Goal: Unclear

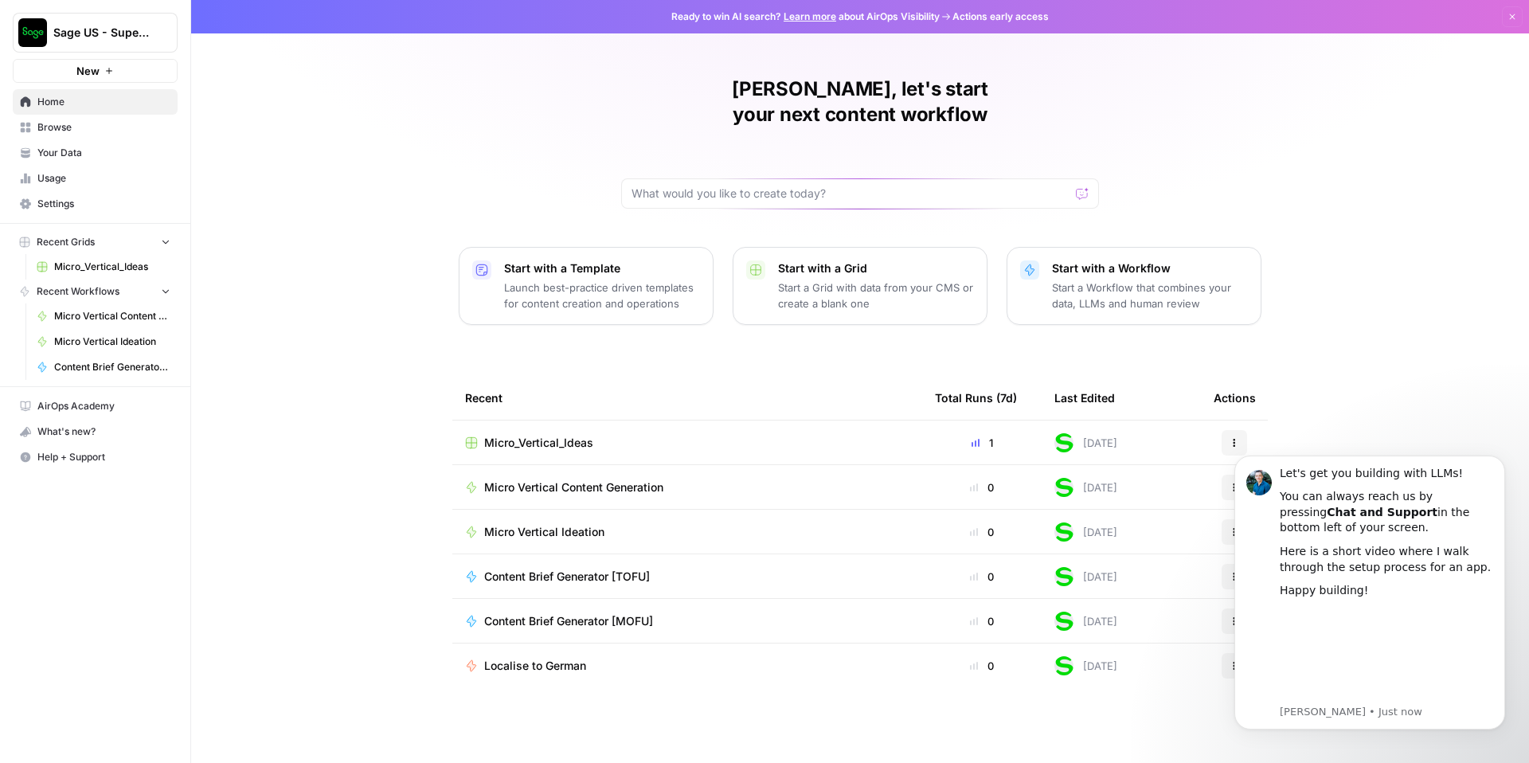
click at [287, 331] on div "Austin, let's start your next content workflow Start with a Template Launch bes…" at bounding box center [859, 381] width 1337 height 763
click at [1496, 459] on icon "Dismiss notification" at bounding box center [1500, 459] width 9 height 9
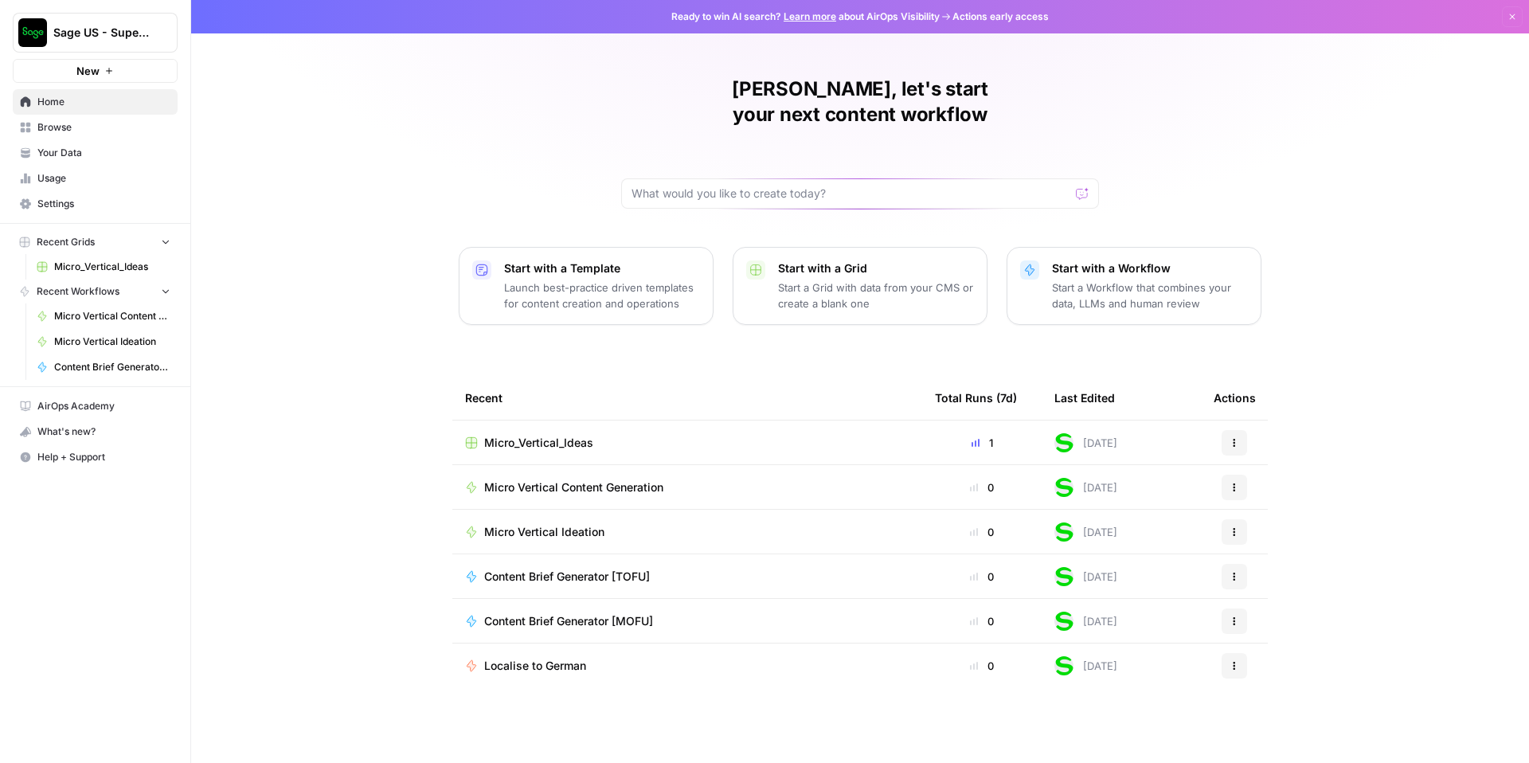
click at [322, 411] on div "Austin, let's start your next content workflow Start with a Template Launch bes…" at bounding box center [859, 381] width 1337 height 763
click at [303, 264] on div "Austin, let's start your next content workflow Start with a Template Launch bes…" at bounding box center [859, 381] width 1337 height 763
click at [299, 369] on div "Austin, let's start your next content workflow Start with a Template Launch bes…" at bounding box center [859, 381] width 1337 height 763
click at [361, 471] on div "Austin, let's start your next content workflow Start with a Template Launch bes…" at bounding box center [859, 381] width 1337 height 763
click at [163, 35] on icon "Workspace: Sage US - Super Marketer" at bounding box center [164, 33] width 16 height 16
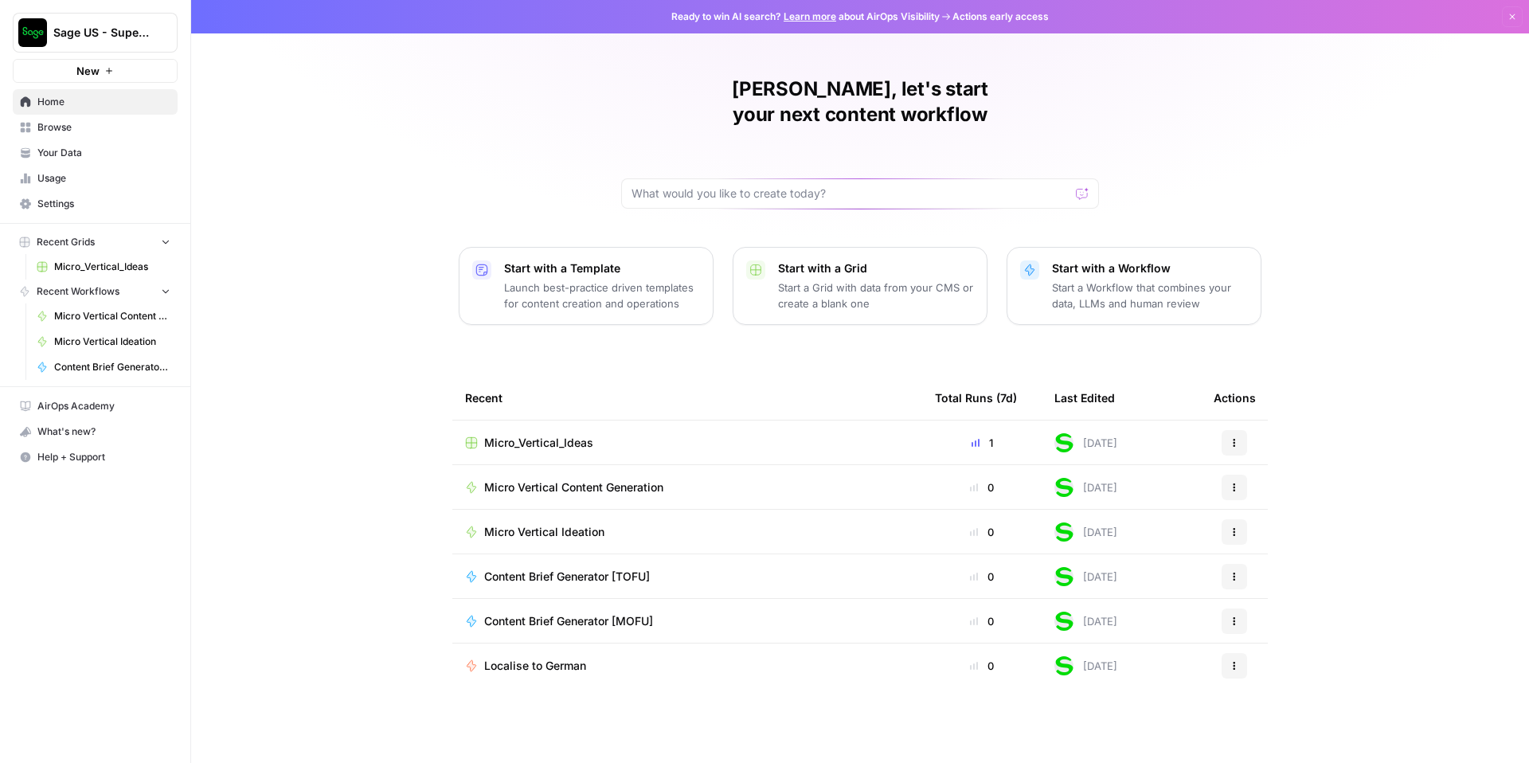
click at [282, 503] on div "Austin, let's start your next content workflow Start with a Template Launch bes…" at bounding box center [859, 381] width 1337 height 763
click at [330, 318] on div "Austin, let's start your next content workflow Start with a Template Launch bes…" at bounding box center [859, 381] width 1337 height 763
click at [372, 252] on div "Austin, let's start your next content workflow Start with a Template Launch bes…" at bounding box center [859, 381] width 1337 height 763
